Goal: Information Seeking & Learning: Learn about a topic

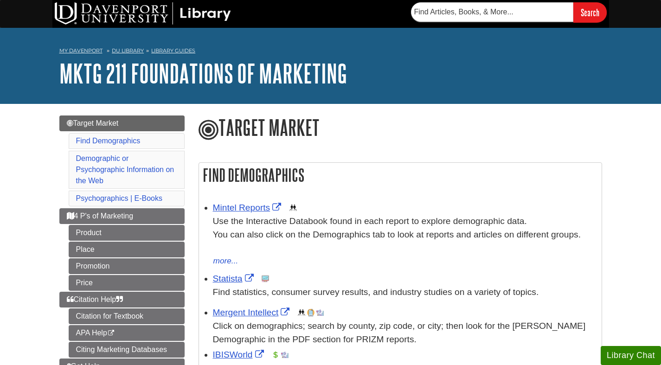
click at [407, 5] on section "Search" at bounding box center [505, 12] width 207 height 20
click at [436, 14] on input "text" at bounding box center [492, 11] width 162 height 19
click at [415, 53] on nav "My Davenport DU Library Library Guides MKTG 211 Foundations of Marketing Target…" at bounding box center [330, 52] width 543 height 15
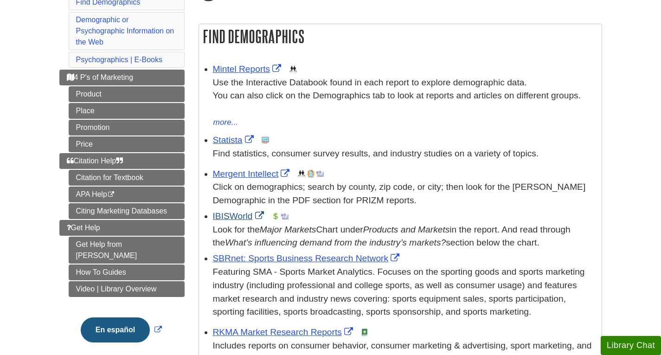
scroll to position [139, 0]
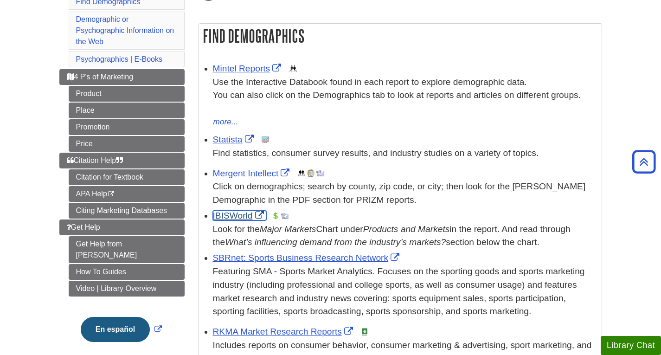
click at [234, 219] on link "IBISWorld" at bounding box center [239, 216] width 53 height 10
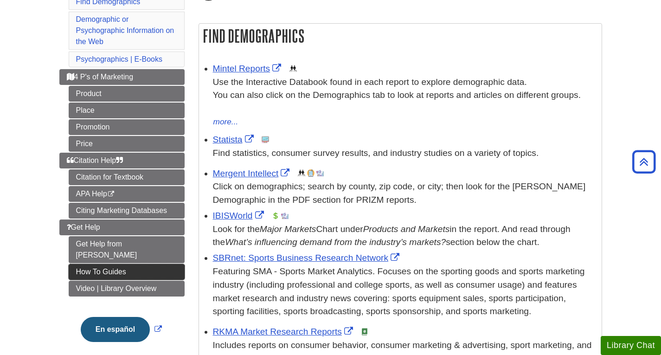
click at [130, 264] on link "How To Guides" at bounding box center [127, 272] width 116 height 16
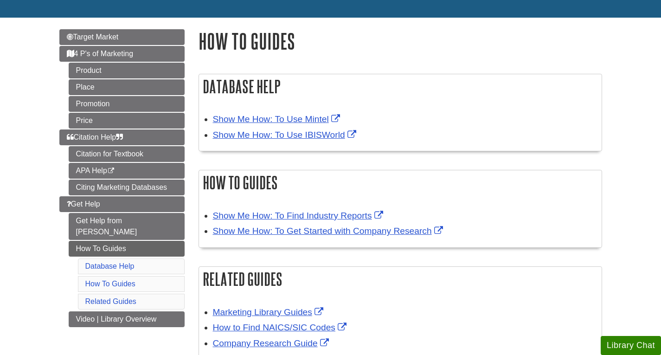
scroll to position [93, 0]
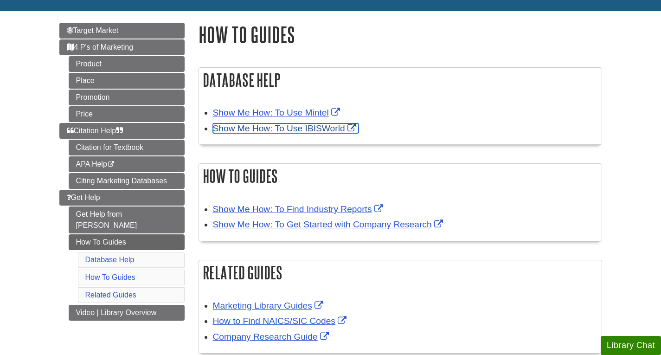
click at [300, 129] on link "Show Me How: To Use IBISWorld" at bounding box center [286, 128] width 146 height 10
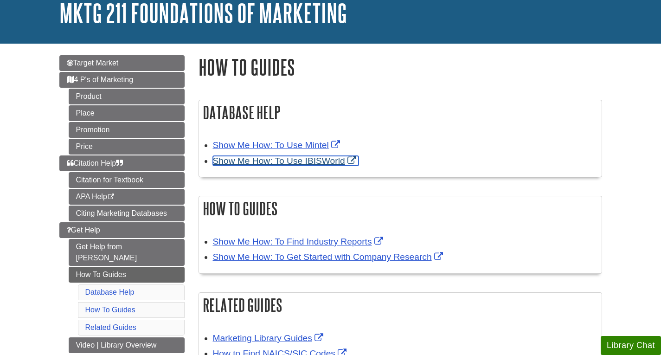
scroll to position [0, 0]
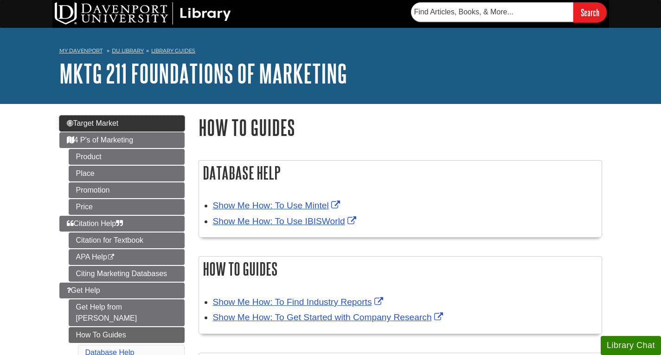
click at [108, 122] on span "Target Market" at bounding box center [93, 123] width 52 height 8
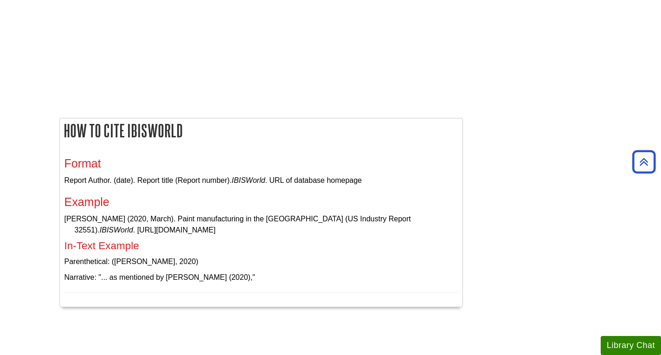
scroll to position [1206, 0]
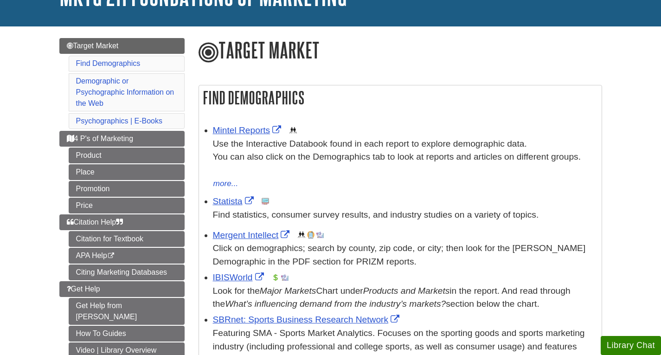
scroll to position [93, 0]
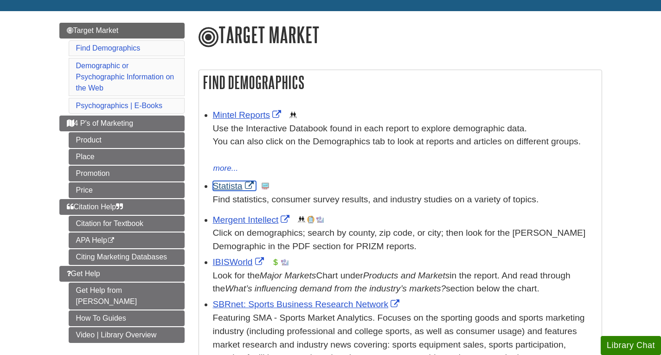
click at [236, 187] on link "Statista" at bounding box center [234, 186] width 43 height 10
click at [238, 116] on link "Mintel Reports" at bounding box center [248, 115] width 71 height 10
click at [237, 263] on link "IBISWorld" at bounding box center [239, 262] width 53 height 10
click at [218, 186] on link "Statista" at bounding box center [234, 186] width 43 height 10
